Goal: Find specific page/section: Find specific page/section

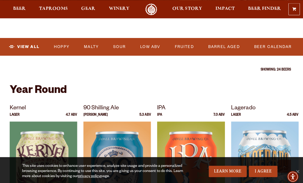
scroll to position [179, 0]
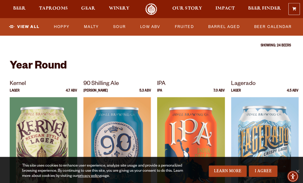
click at [113, 22] on link "Sour" at bounding box center [121, 27] width 16 height 12
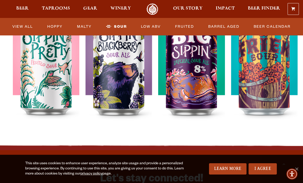
scroll to position [225, 0]
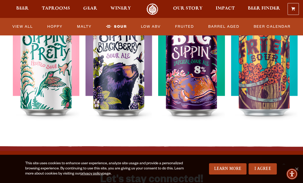
click at [264, 88] on img at bounding box center [264, 72] width 66 height 128
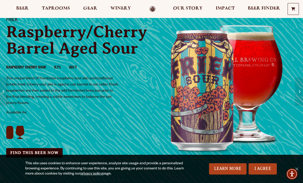
scroll to position [40, 0]
click at [53, 143] on div "Friek Raspberry/Cherry Barrel Aged Sour Raspberry Cherry Sour 6.7% IBU 7 This u…" at bounding box center [76, 87] width 153 height 153
click at [51, 154] on link "Find this Beer Now" at bounding box center [34, 152] width 56 height 9
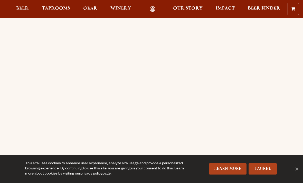
scroll to position [27, 0]
